Goal: Task Accomplishment & Management: Manage account settings

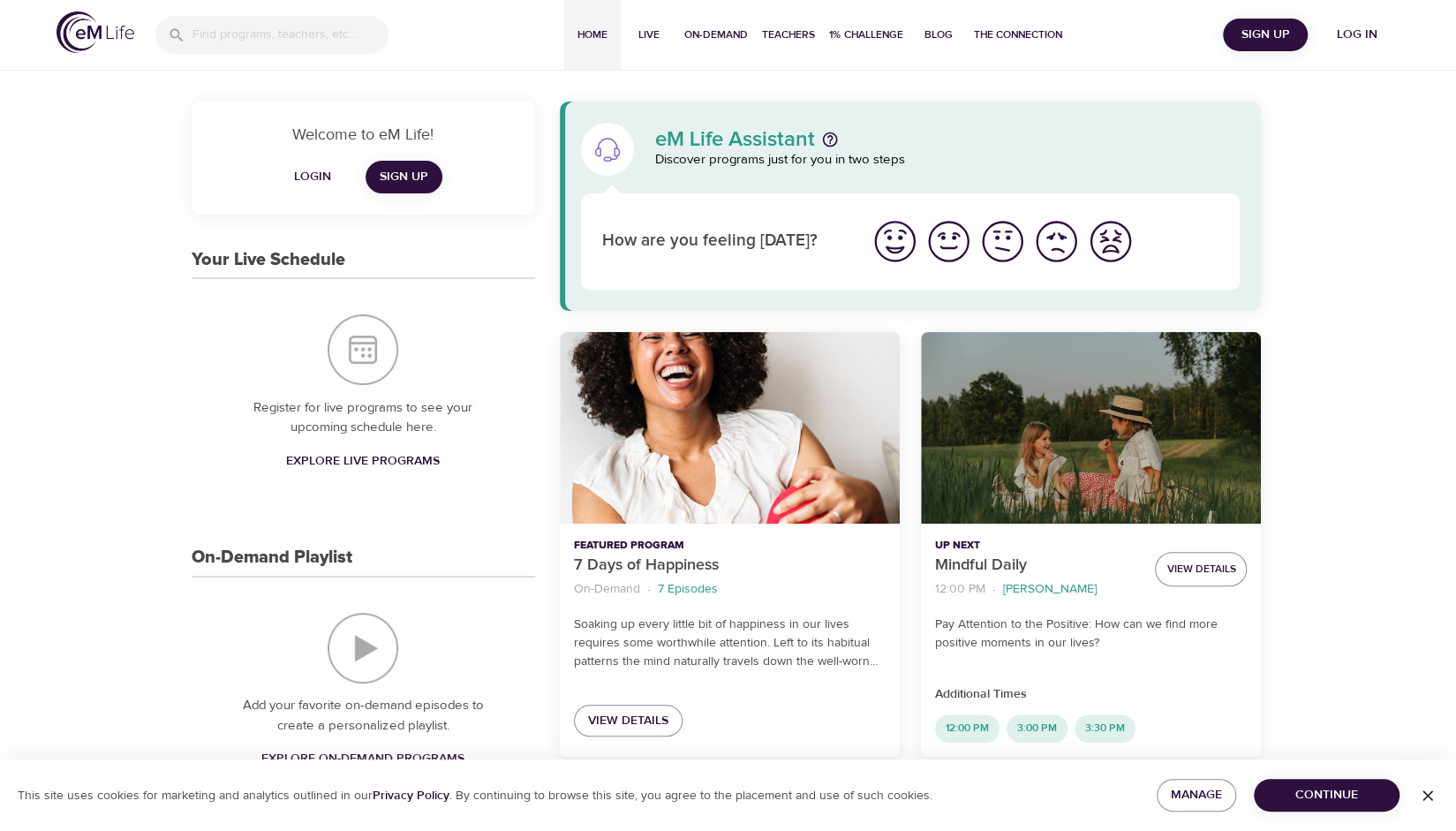
click at [1355, 32] on span "Log in" at bounding box center [1358, 35] width 71 height 22
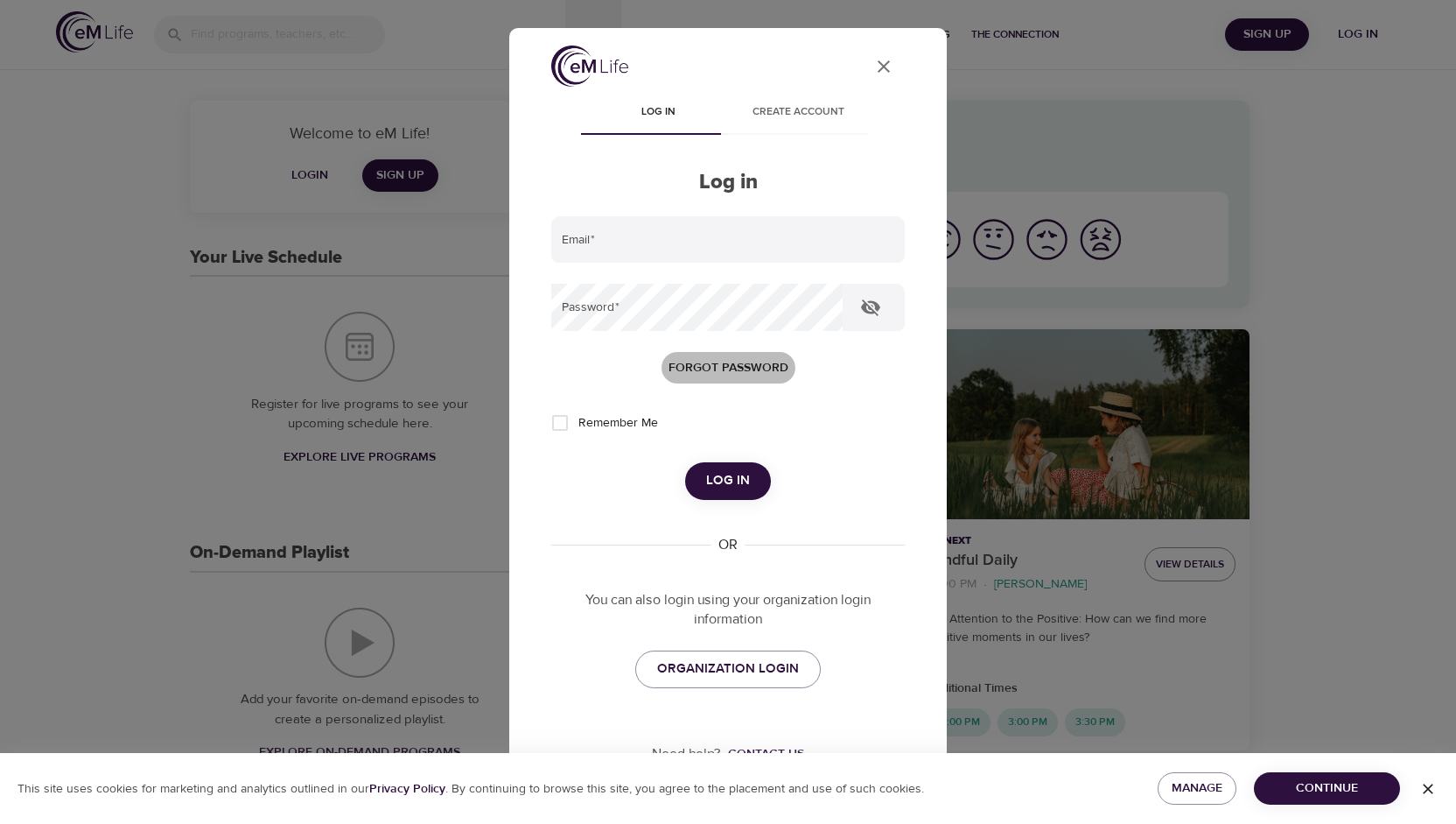
click at [696, 369] on span "Forgot password" at bounding box center [728, 368] width 120 height 22
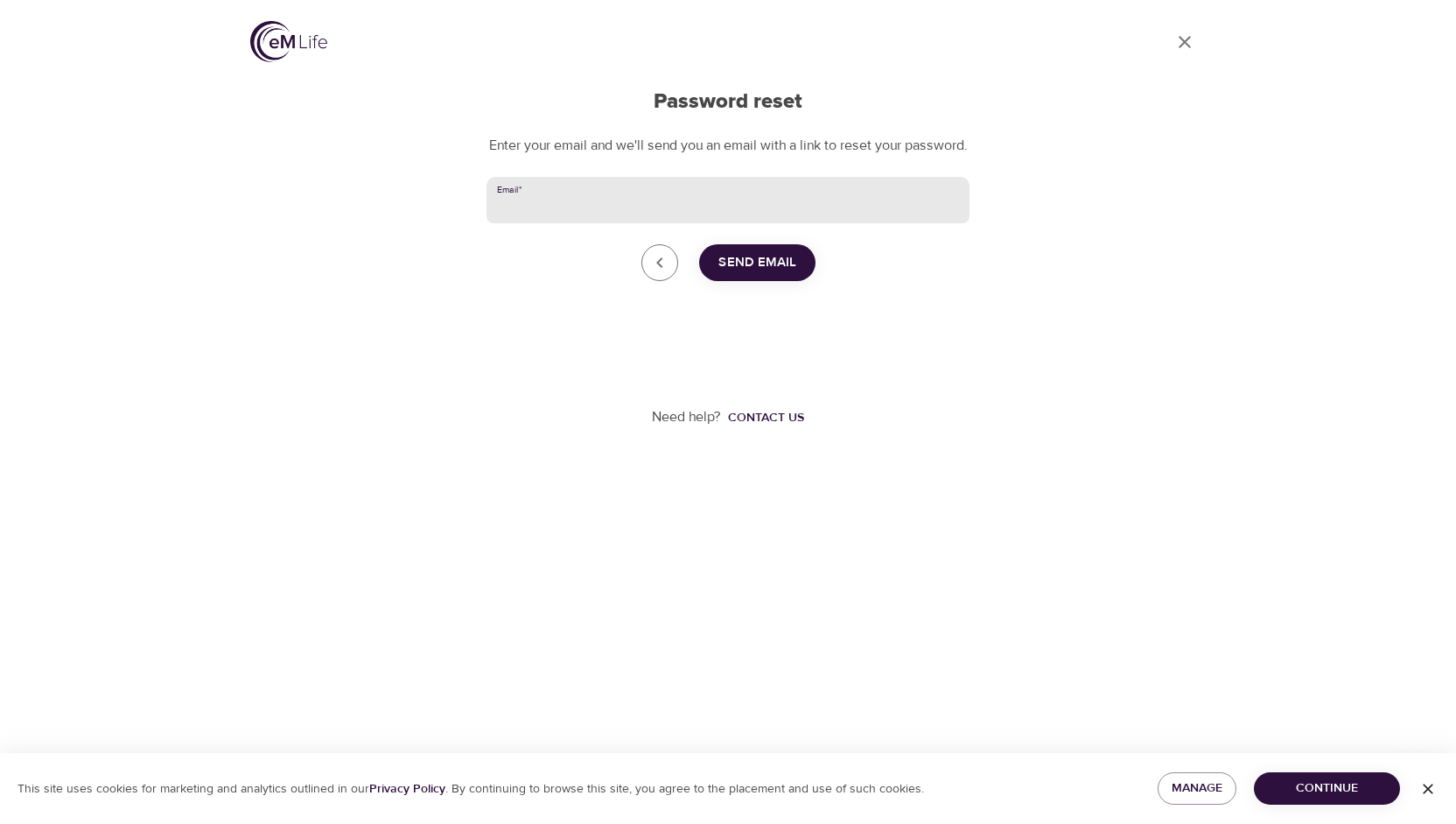
click at [595, 224] on input "Email   *" at bounding box center [728, 201] width 483 height 47
type input "[EMAIL_ADDRESS][DOMAIN_NAME]"
click at [757, 274] on span "Send Email" at bounding box center [757, 262] width 78 height 23
